Goal: Find specific page/section: Find specific page/section

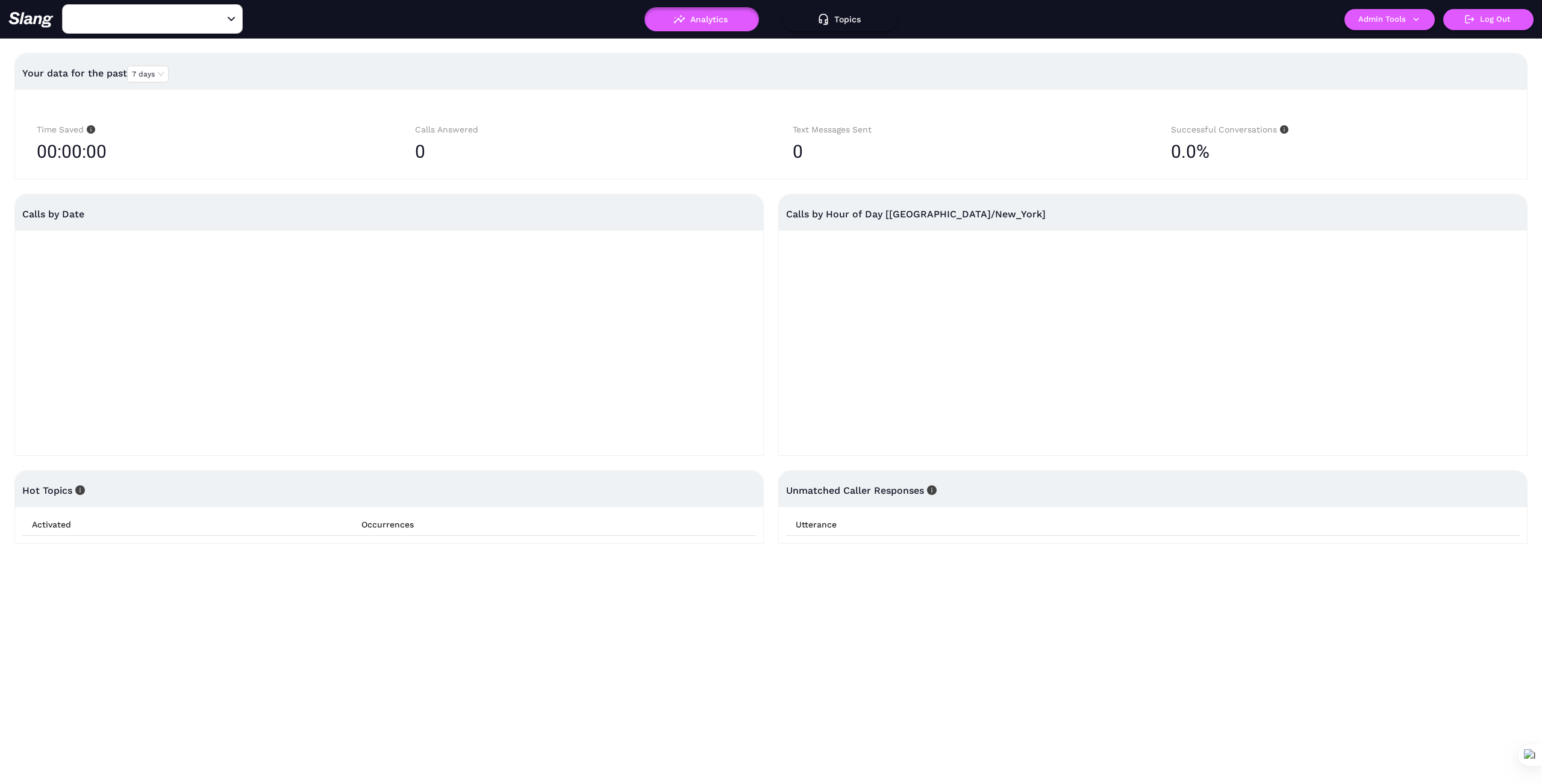
type input "1776"
drag, startPoint x: 218, startPoint y: 19, endPoint x: 188, endPoint y: 21, distance: 30.1
click at [208, 20] on button "Clear" at bounding box center [216, 19] width 17 height 17
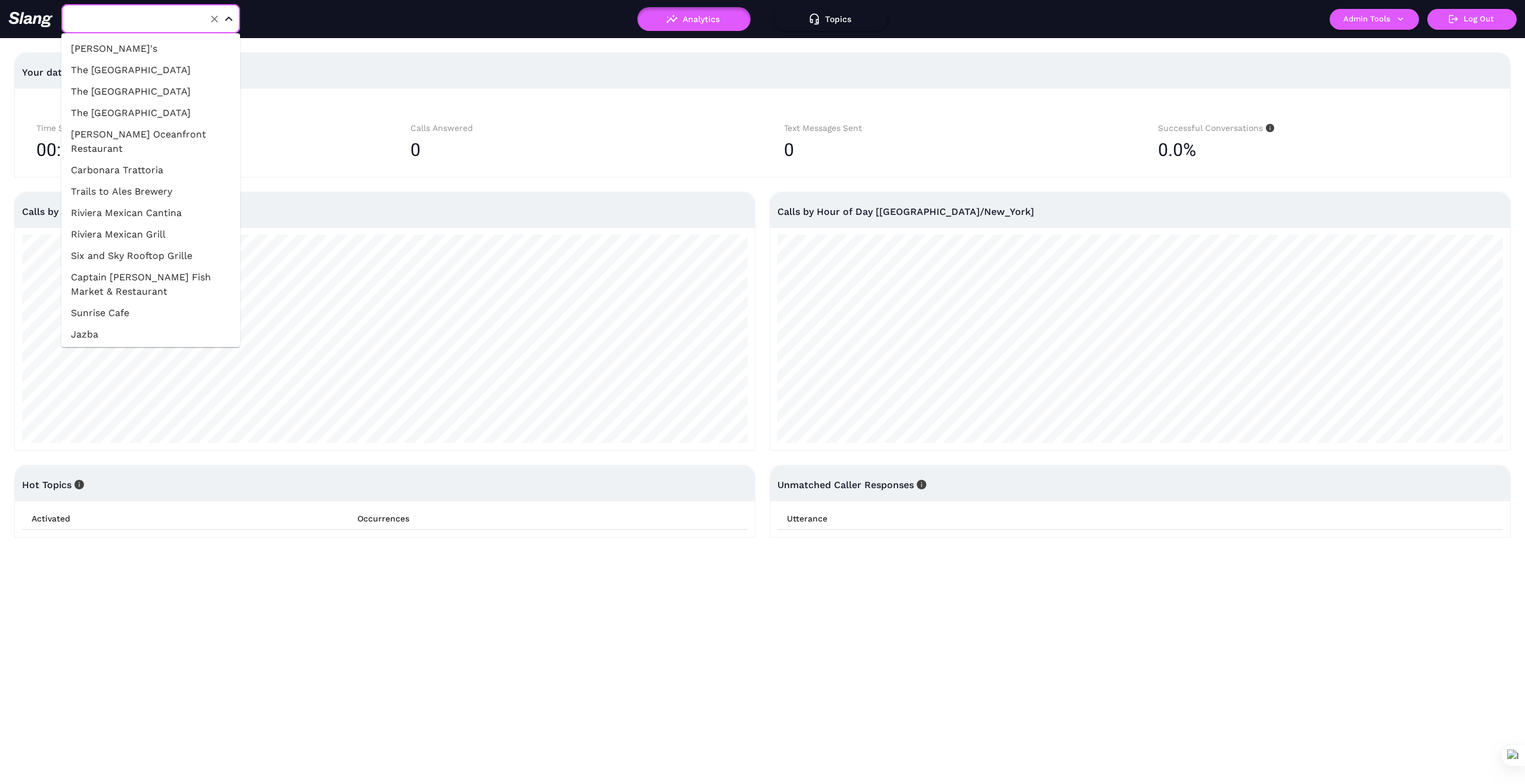
click at [183, 21] on input "text" at bounding box center [132, 19] width 131 height 19
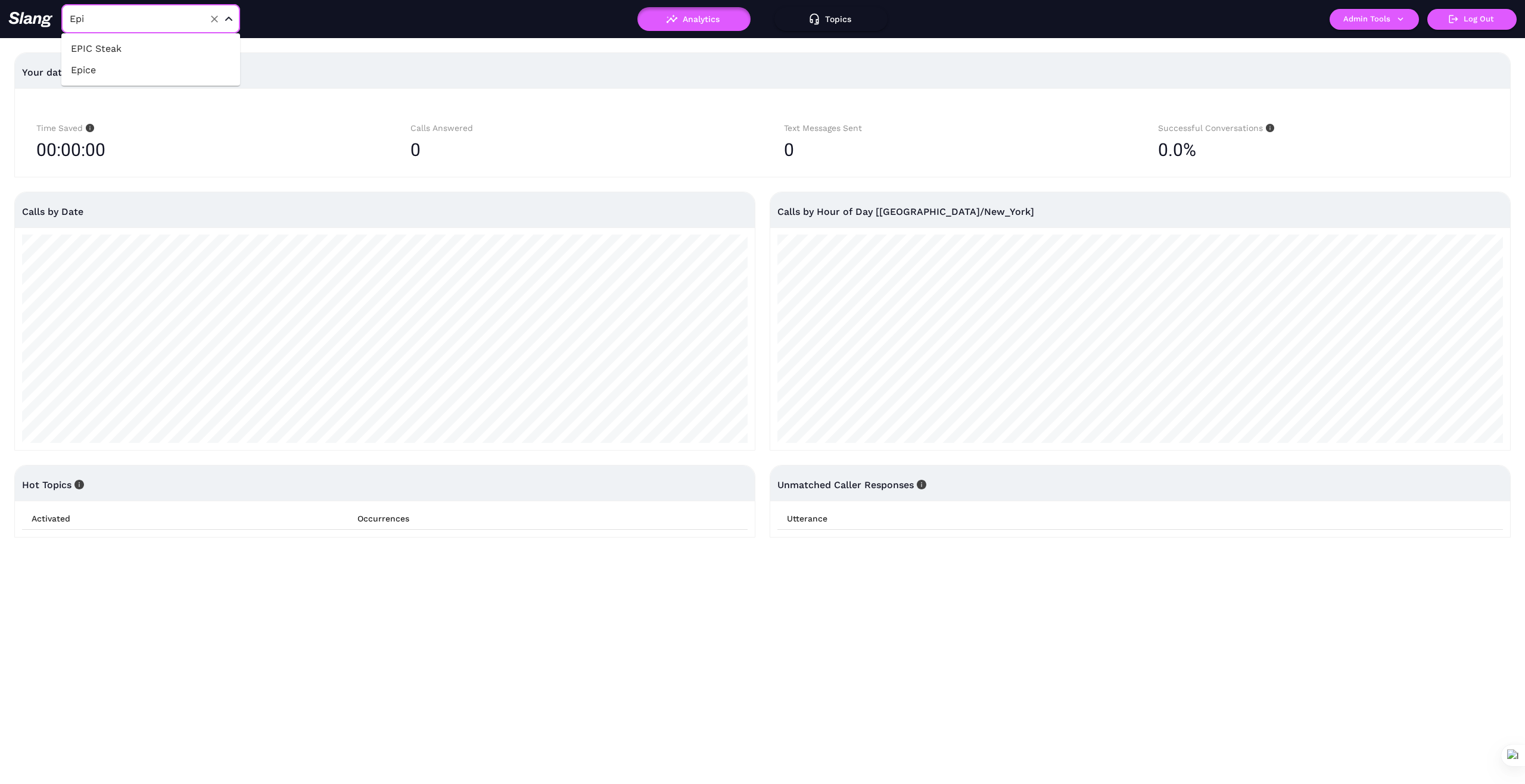
type input "Epic"
click at [168, 50] on li "EPIC Steak" at bounding box center [150, 49] width 179 height 21
type input "EPIC Steak"
click at [1403, 18] on icon "button" at bounding box center [1400, 19] width 11 height 11
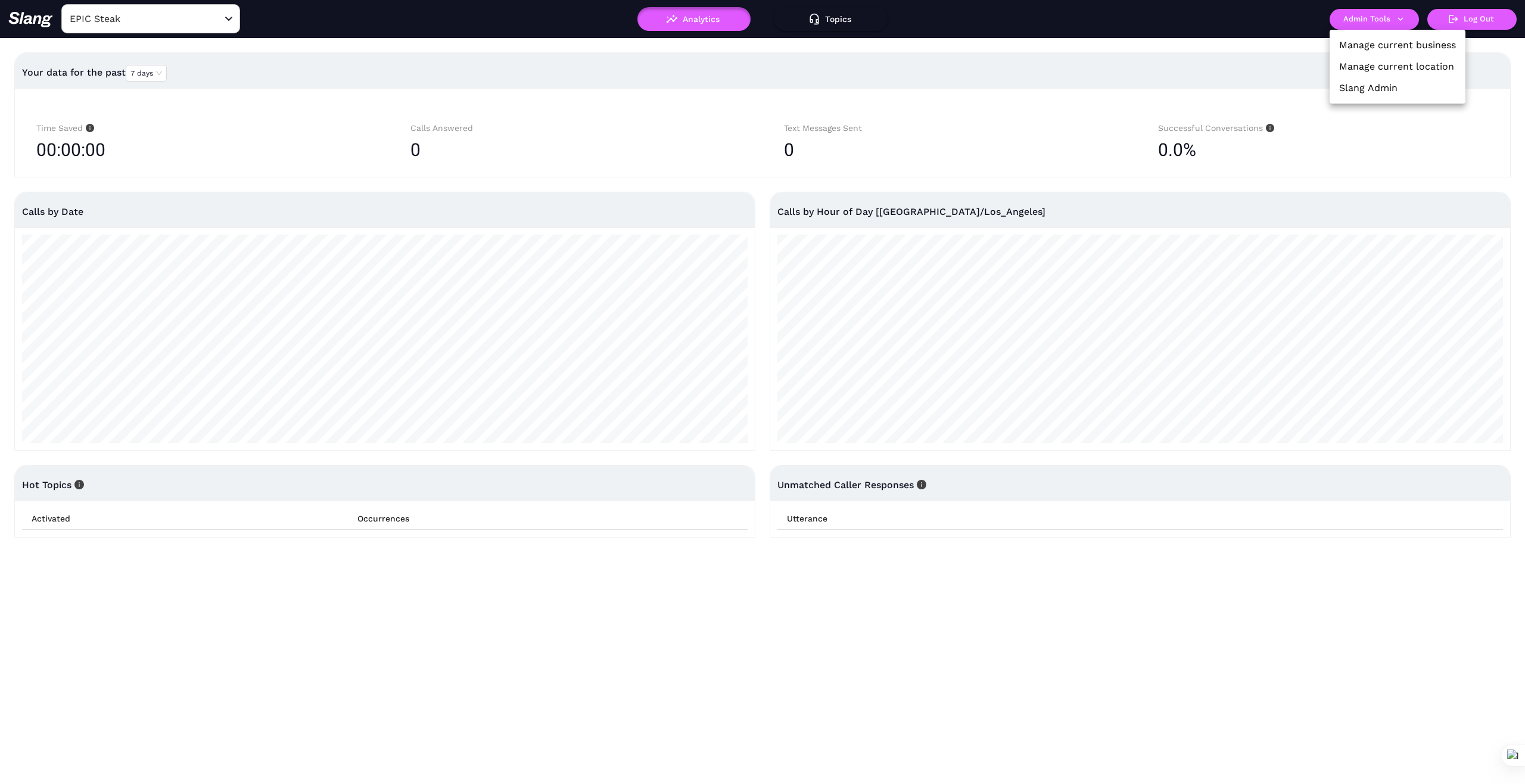
click at [1393, 43] on link "Manage current business" at bounding box center [1397, 45] width 117 height 15
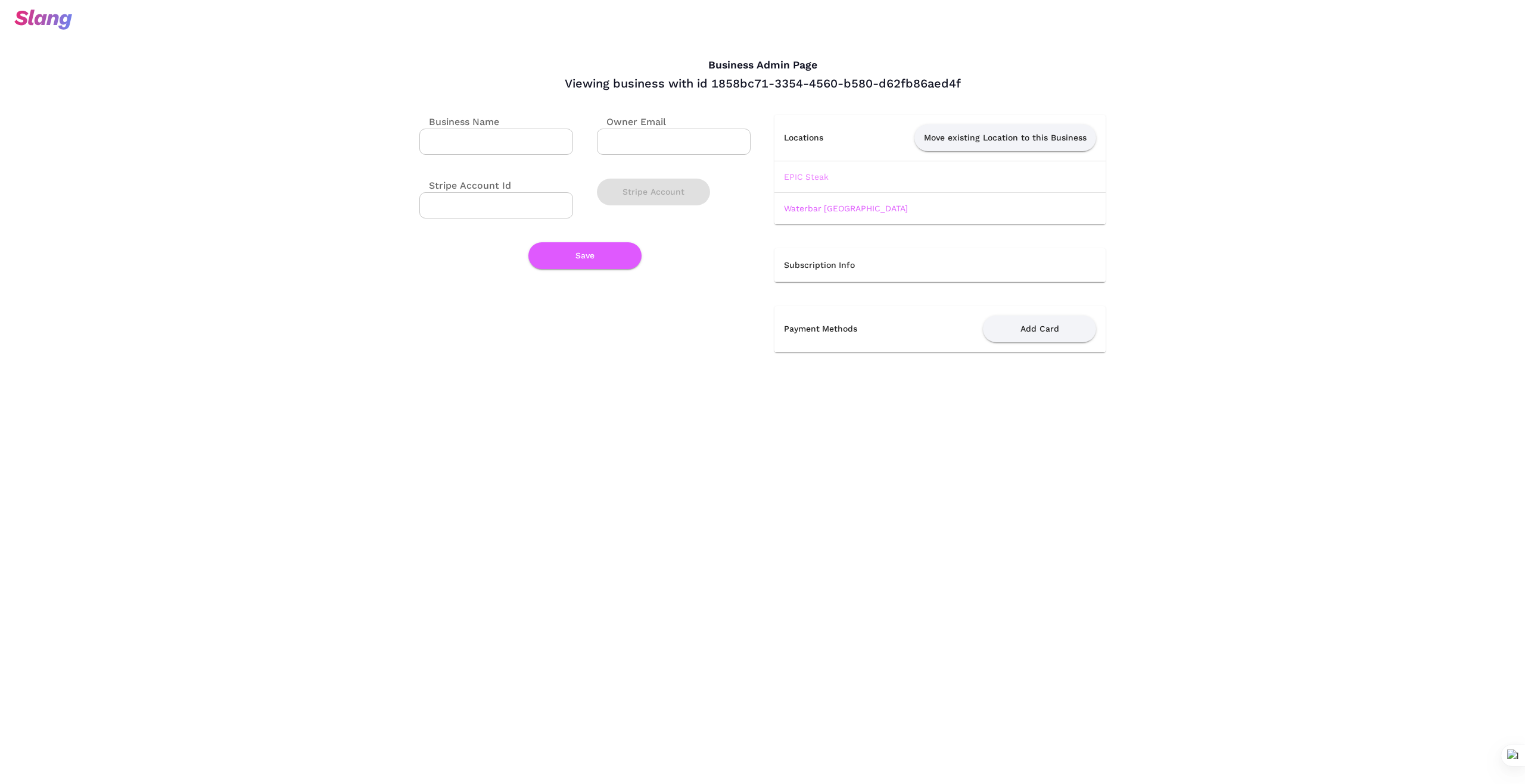
click at [814, 175] on link "EPIC Steak" at bounding box center [806, 177] width 45 height 10
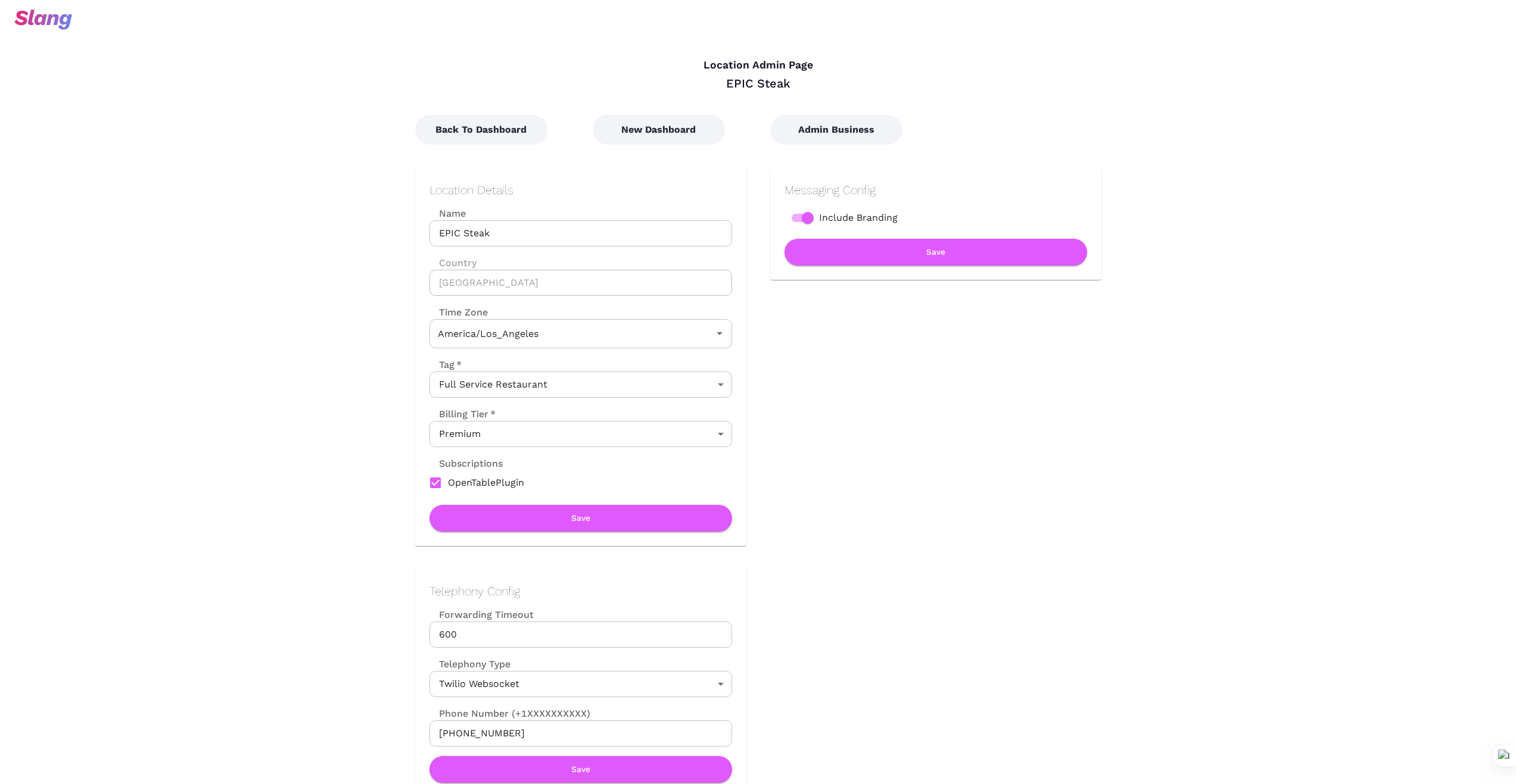
type input "Pacific Time"
click at [644, 129] on button "New Dashboard" at bounding box center [658, 129] width 132 height 30
